Goal: Transaction & Acquisition: Obtain resource

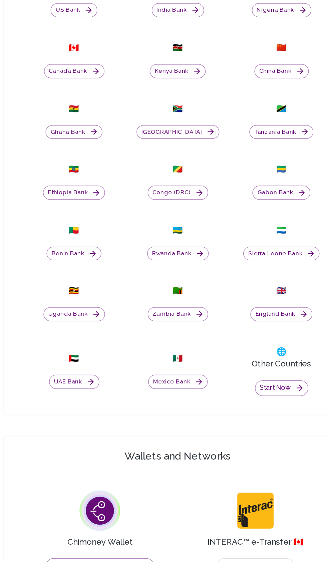
scroll to position [255, 0]
click at [166, 302] on button "Rwanda Bank" at bounding box center [163, 296] width 40 height 9
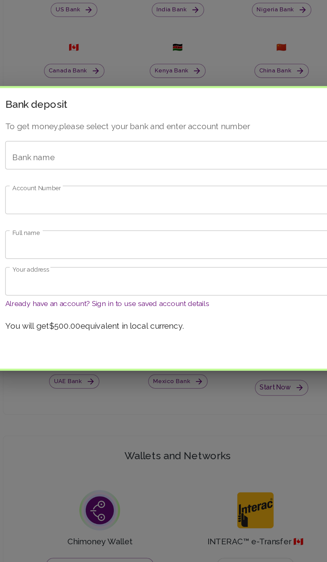
click at [70, 242] on div "Bank name Bank name" at bounding box center [163, 232] width 226 height 19
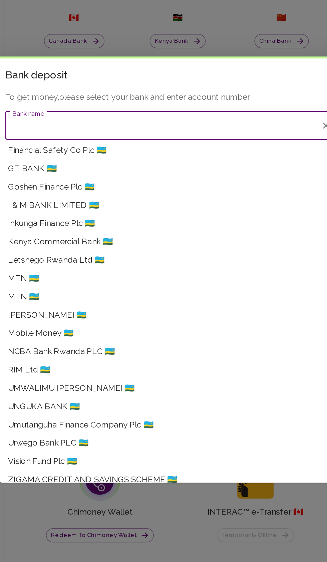
click at [96, 365] on li "Mobile Money 🇷🇼" at bounding box center [159, 369] width 225 height 12
type input "Mobile Money"
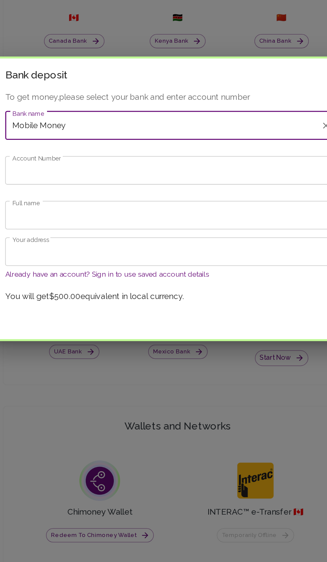
click at [70, 263] on input "Account Number" at bounding box center [163, 262] width 226 height 19
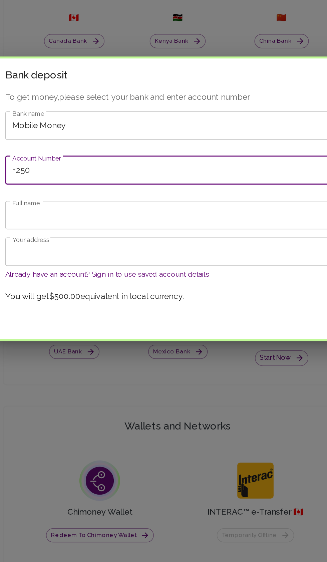
click at [85, 263] on input "+250" at bounding box center [163, 262] width 226 height 19
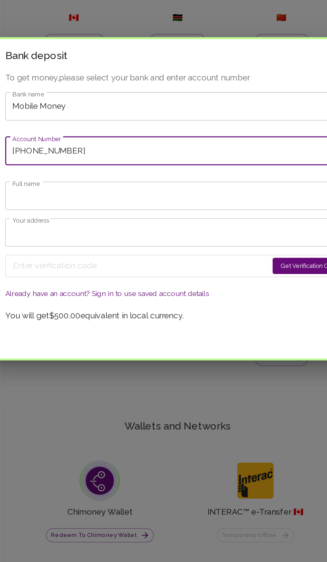
type input "[PHONE_NUMBER]"
click at [68, 280] on input "Full name" at bounding box center [163, 278] width 226 height 19
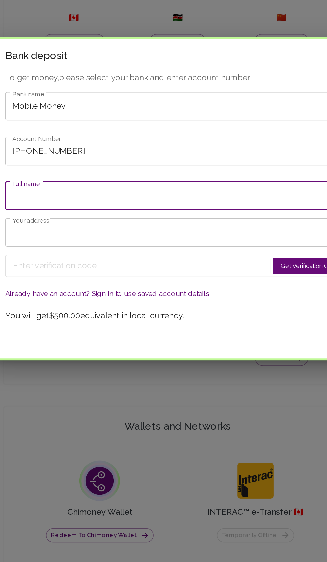
type input "[PERSON_NAME]"
click at [70, 305] on input "Your address" at bounding box center [163, 302] width 226 height 19
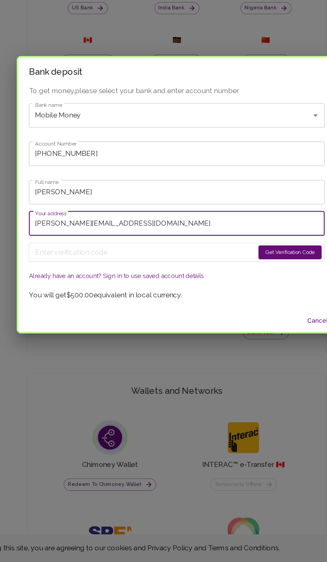
scroll to position [254, 0]
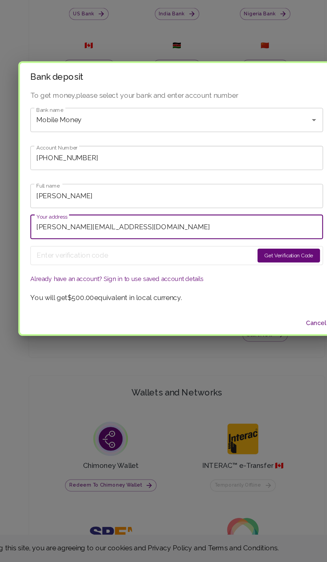
type input "[PERSON_NAME][EMAIL_ADDRESS][DOMAIN_NAME]"
click at [250, 323] on button "Get Verification Code" at bounding box center [250, 324] width 48 height 11
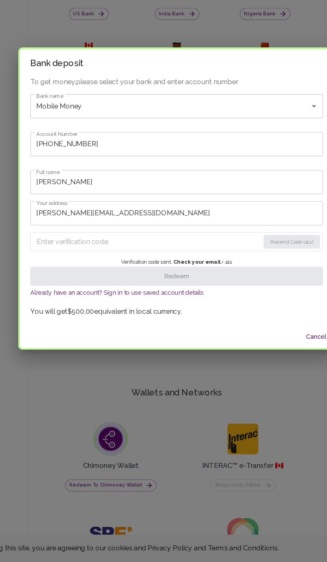
click at [110, 314] on input "Enter verification code" at bounding box center [141, 314] width 172 height 11
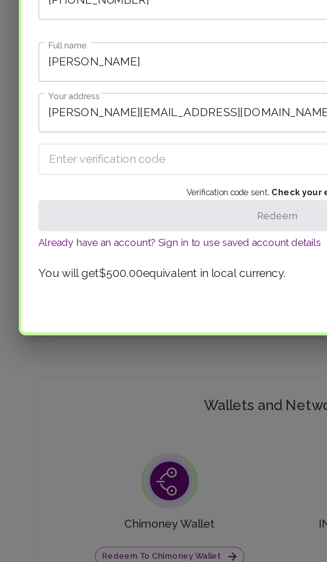
paste input "2344"
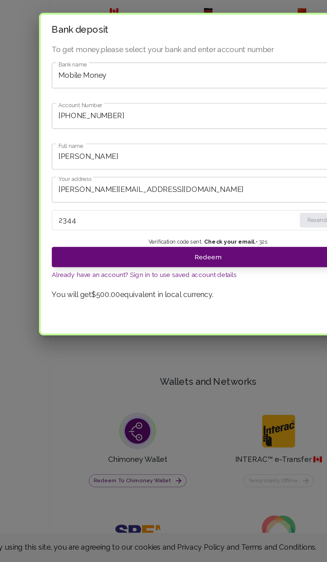
scroll to position [254, 0]
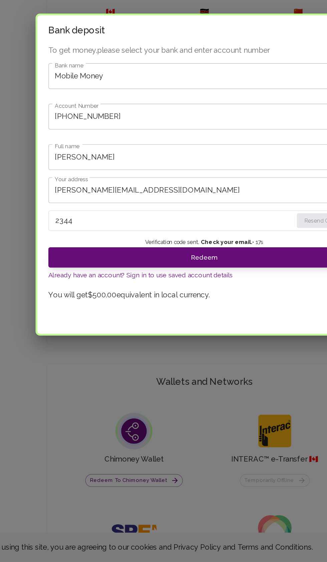
type input "2344"
click at [194, 339] on button "Redeem" at bounding box center [163, 340] width 226 height 15
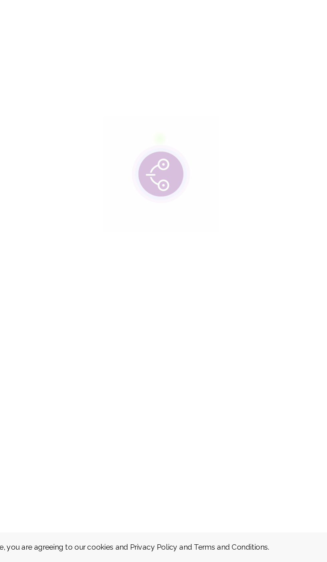
scroll to position [46, 0]
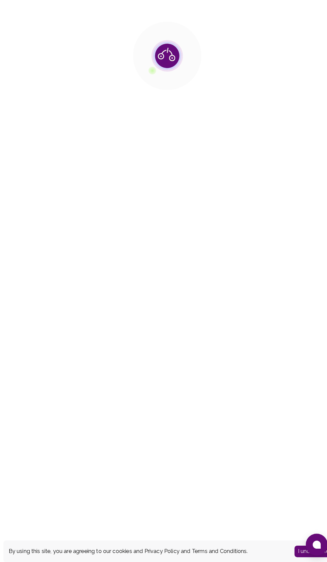
scroll to position [3, 0]
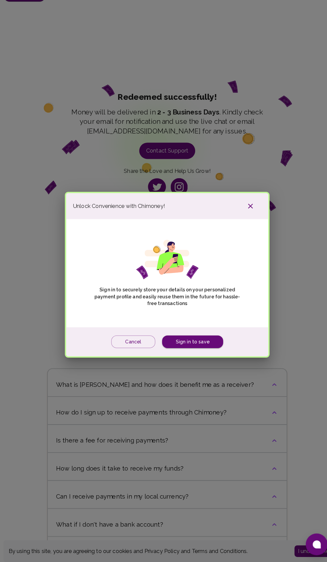
click at [246, 215] on icon "button" at bounding box center [244, 213] width 5 height 5
